Goal: Information Seeking & Learning: Understand process/instructions

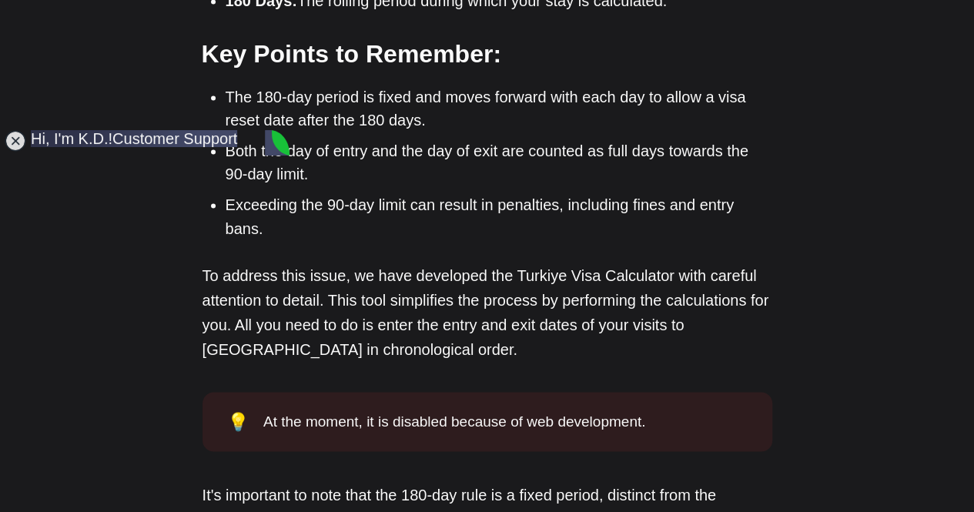
scroll to position [1231, 0]
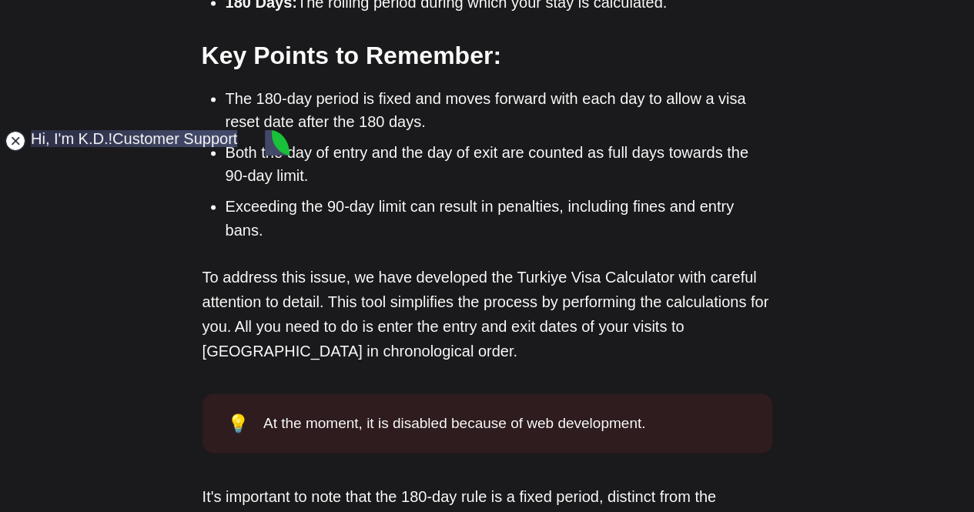
click at [9, 141] on jdiv at bounding box center [16, 141] width 22 height 22
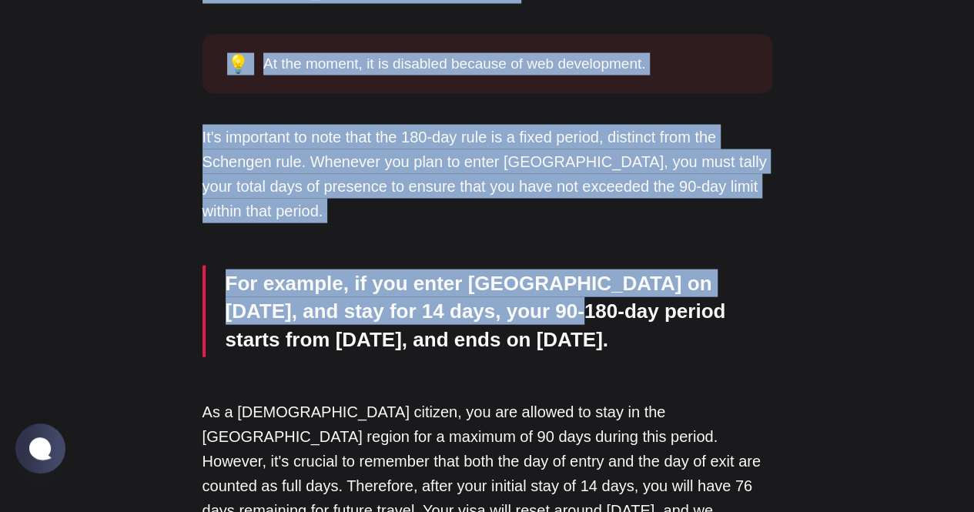
scroll to position [1616, 0]
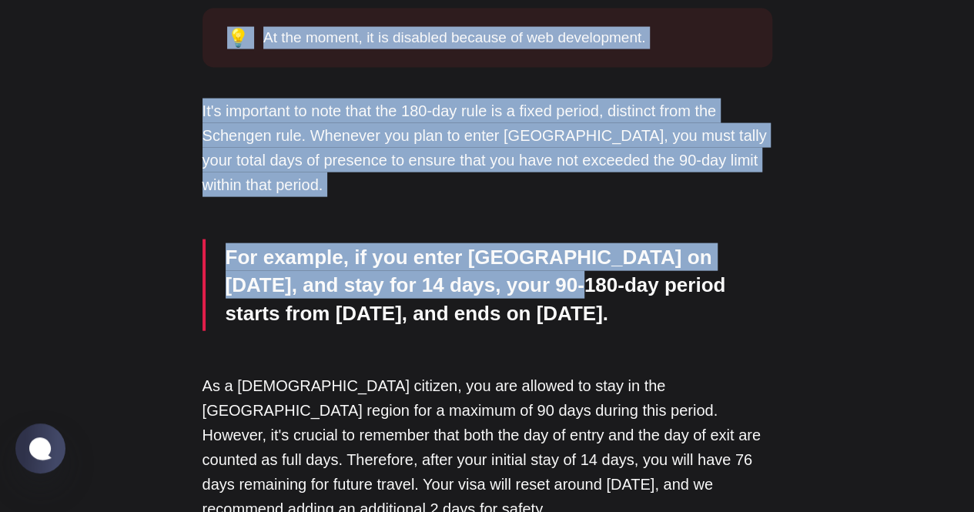
drag, startPoint x: 203, startPoint y: 42, endPoint x: 737, endPoint y: 249, distance: 572.8
click at [737, 249] on div "Short-term visitors from [GEOGRAPHIC_DATA], [GEOGRAPHIC_DATA], and most of [GEO…" at bounding box center [487, 174] width 570 height 2027
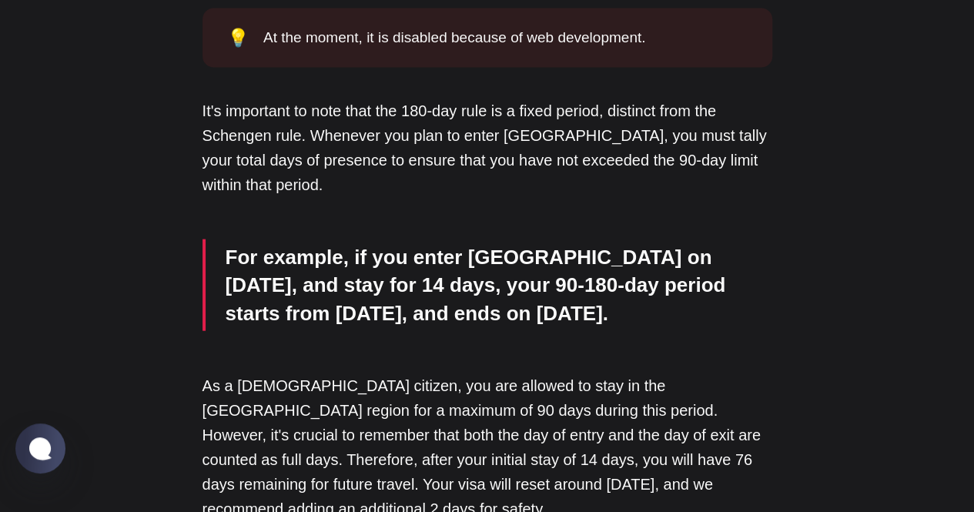
click at [600, 262] on div "Short-term visitors from [GEOGRAPHIC_DATA], [GEOGRAPHIC_DATA], and most of [GEO…" at bounding box center [487, 174] width 570 height 2027
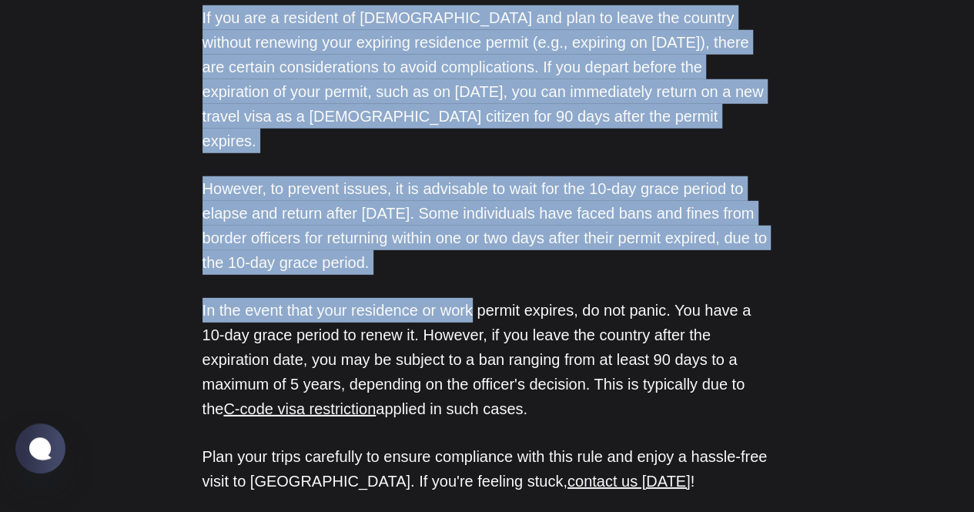
scroll to position [2232, 0]
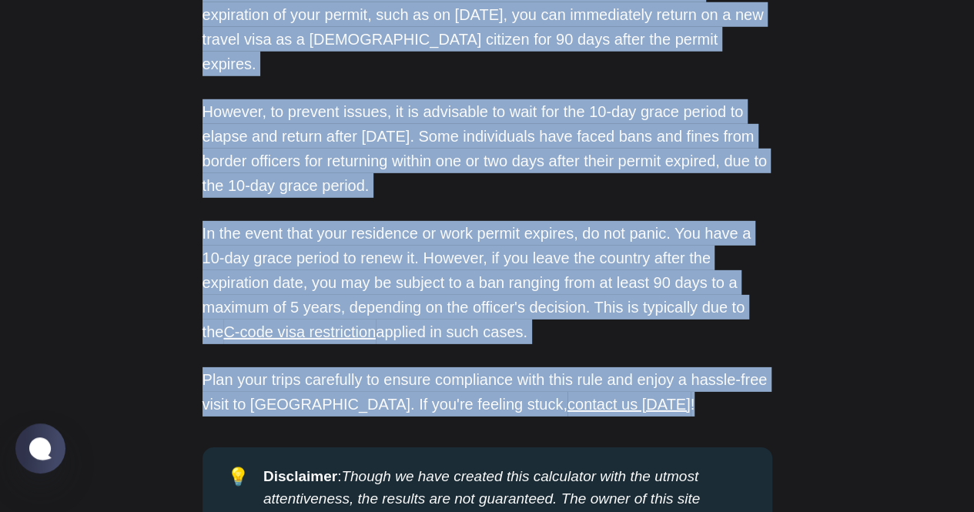
drag, startPoint x: 212, startPoint y: 93, endPoint x: 594, endPoint y: 277, distance: 424.4
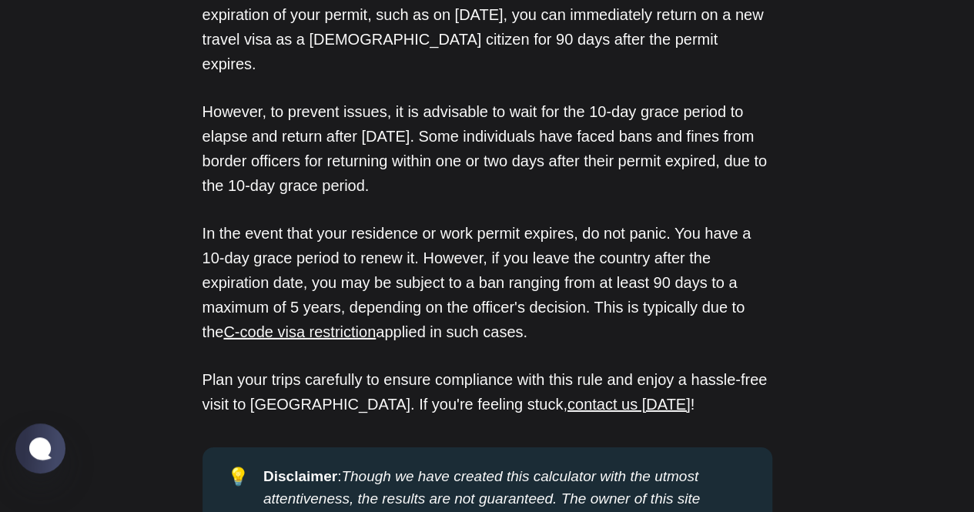
drag, startPoint x: 240, startPoint y: 114, endPoint x: 526, endPoint y: 212, distance: 302.0
click at [526, 221] on p "In the event that your residence or work permit expires, do not panic. You have…" at bounding box center [487, 282] width 570 height 123
copy p "n the event that your residence or work permit expires, do not panic. You have …"
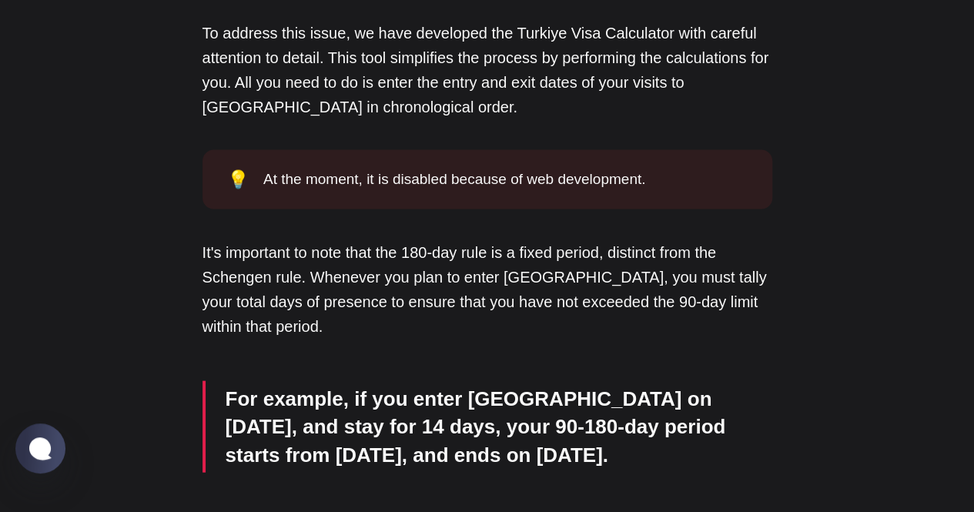
scroll to position [1462, 0]
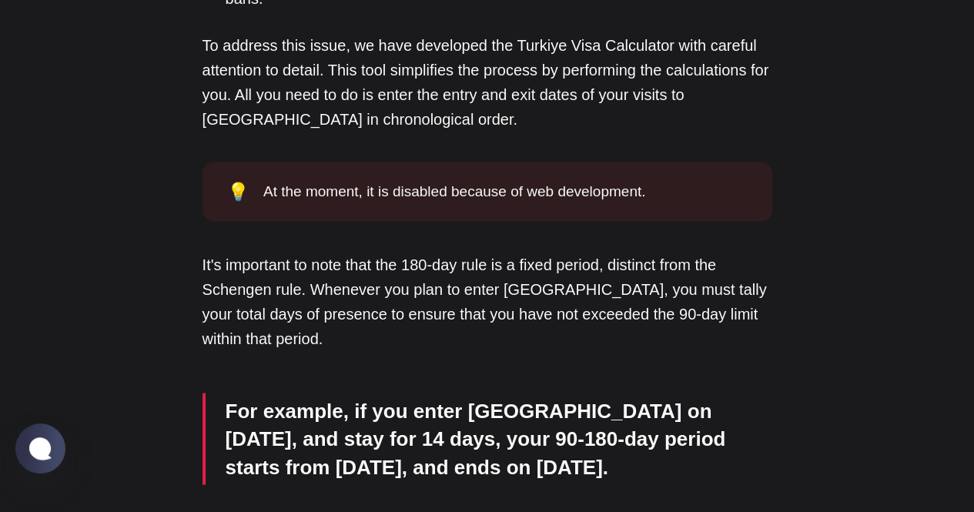
drag, startPoint x: 208, startPoint y: 189, endPoint x: 740, endPoint y: 393, distance: 570.6
click at [753, 392] on div "Short-term visitors from [GEOGRAPHIC_DATA], [GEOGRAPHIC_DATA], and most of [GEO…" at bounding box center [487, 328] width 570 height 2027
copy div "t's important to note that the 180-day rule is a fixed period, distinct from th…"
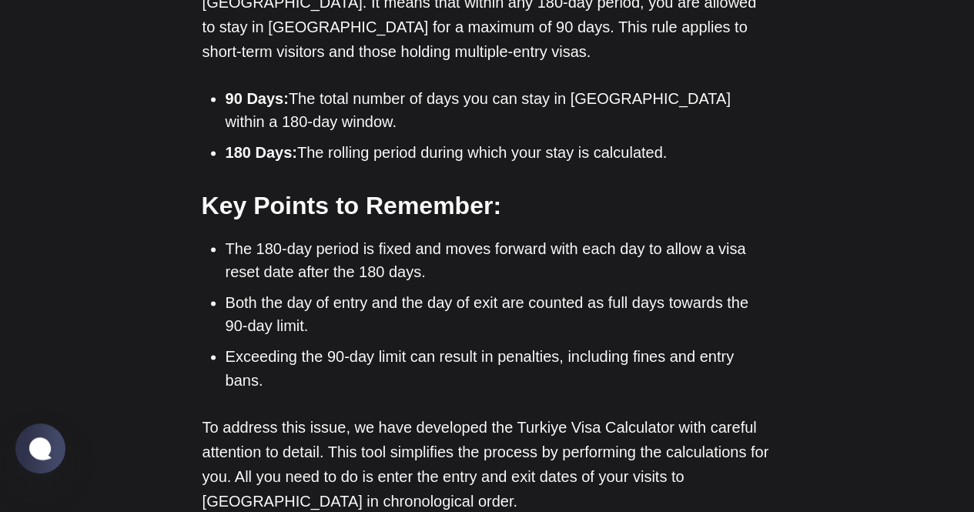
scroll to position [1077, 0]
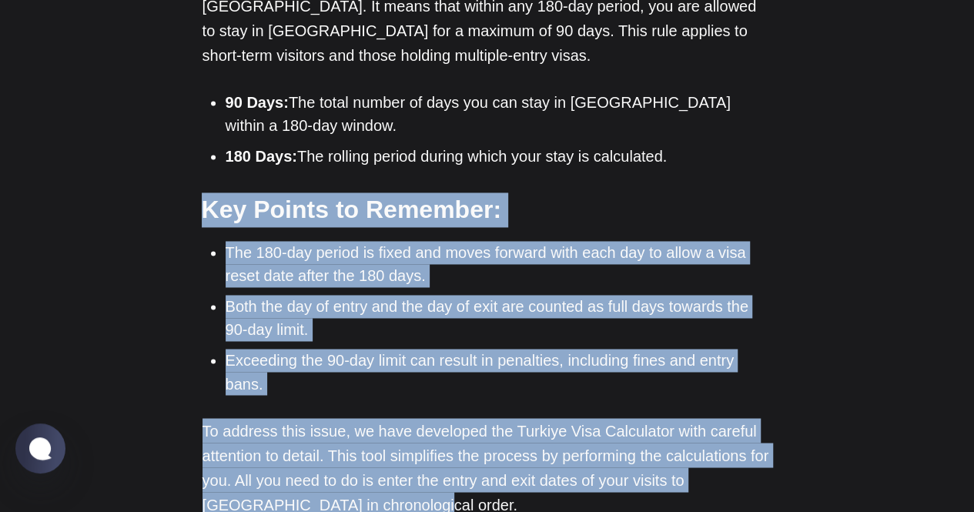
drag, startPoint x: 205, startPoint y: 161, endPoint x: 389, endPoint y: 429, distance: 325.3
copy div "Key Points to Remember: The 180-day period is fixed and moves forward with each…"
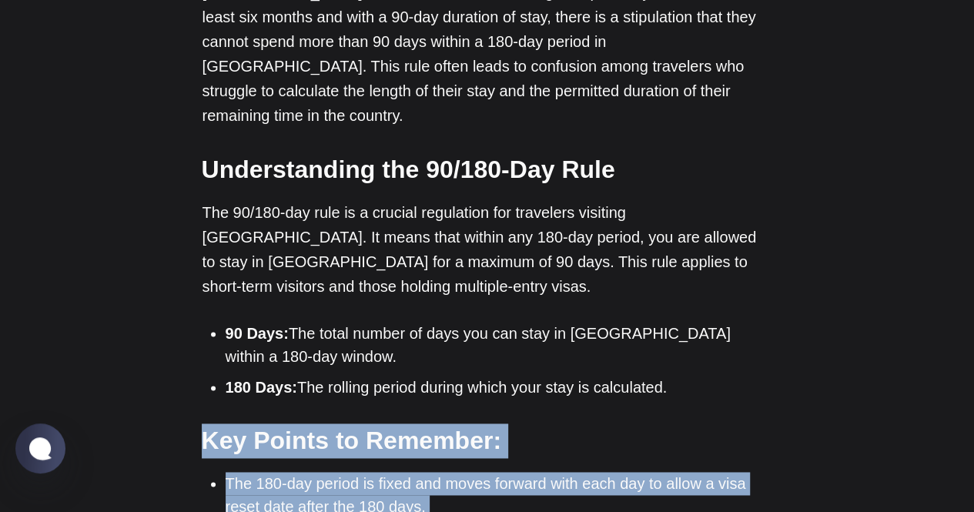
drag, startPoint x: 199, startPoint y: 105, endPoint x: 678, endPoint y: 339, distance: 533.2
click at [668, 347] on div at bounding box center [668, 347] width 0 height 0
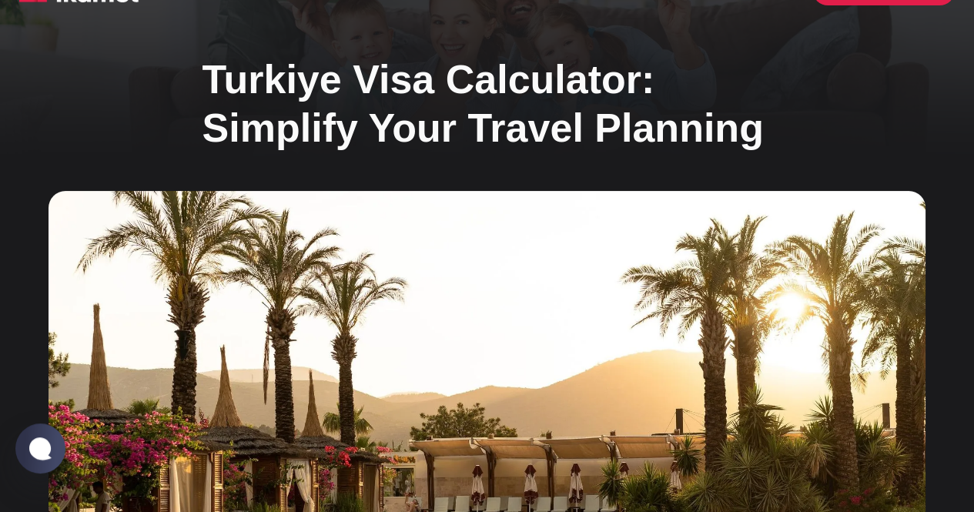
scroll to position [0, 0]
